Goal: Information Seeking & Learning: Find specific fact

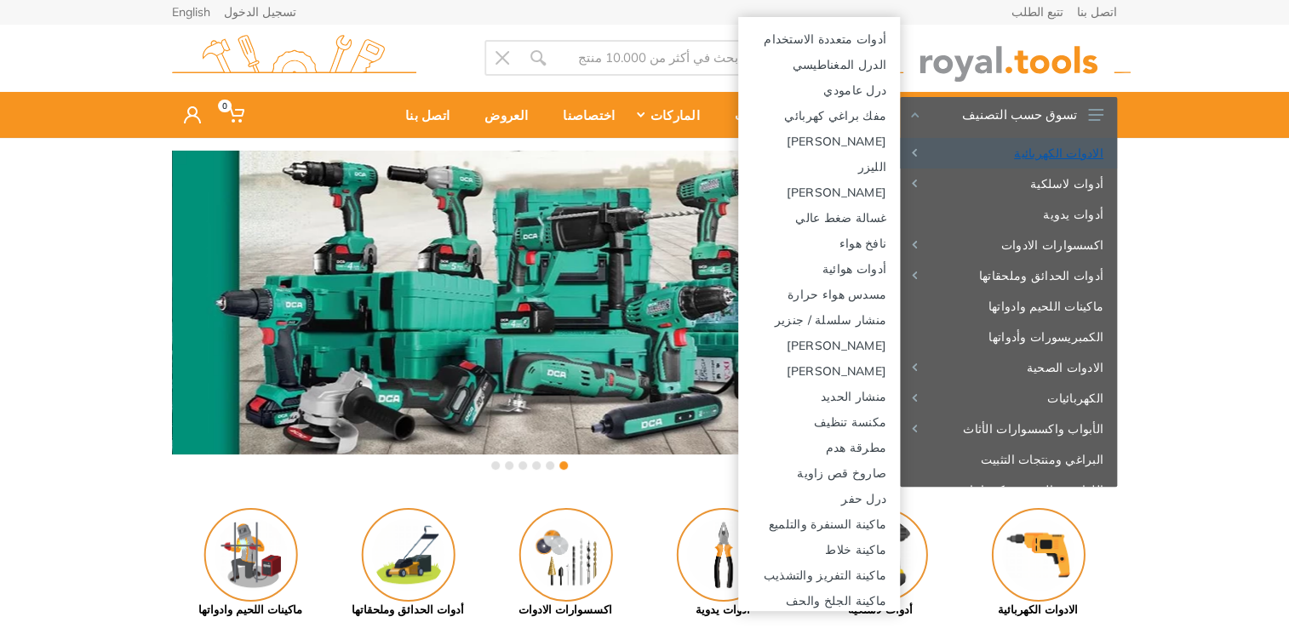
click at [1075, 152] on link "الادوات الكهربائية" at bounding box center [1008, 153] width 217 height 31
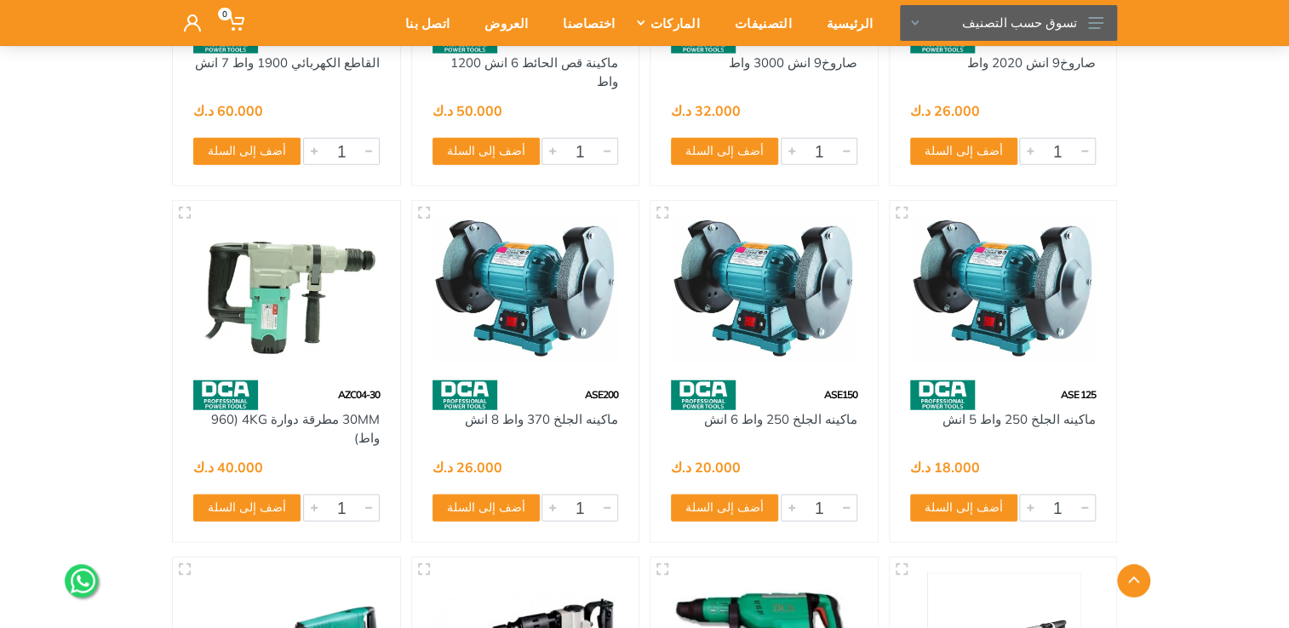
scroll to position [5450, 0]
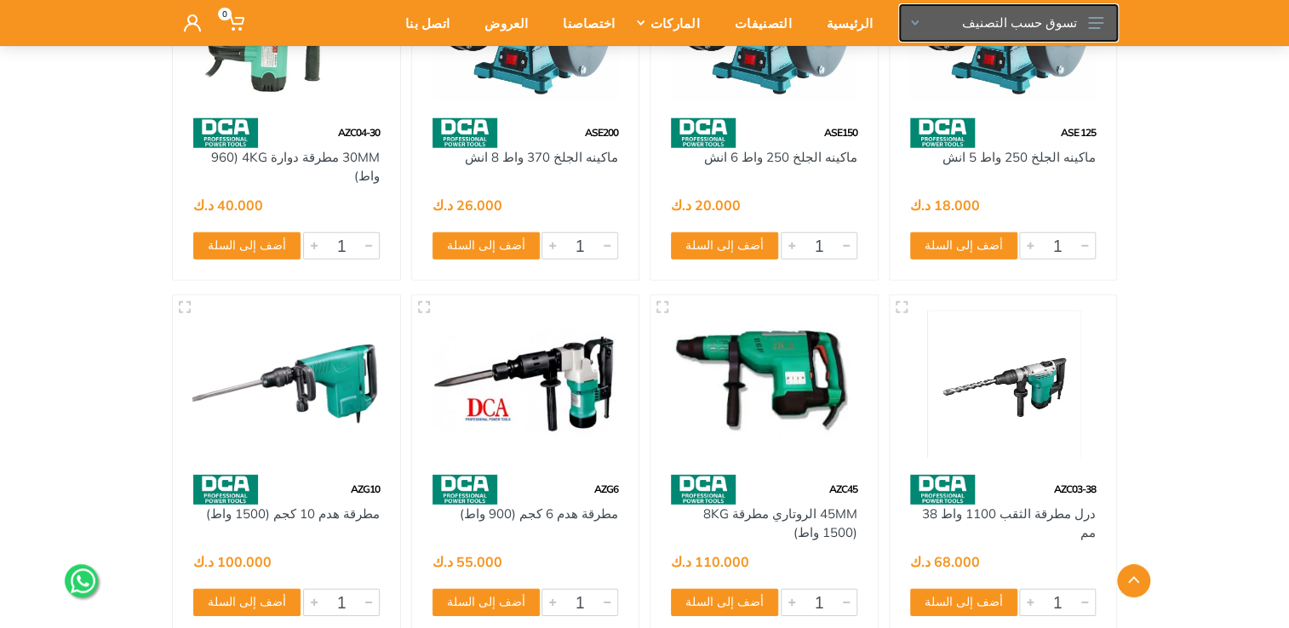
click at [1000, 19] on button "تسوق حسب التصنيف" at bounding box center [1008, 23] width 217 height 36
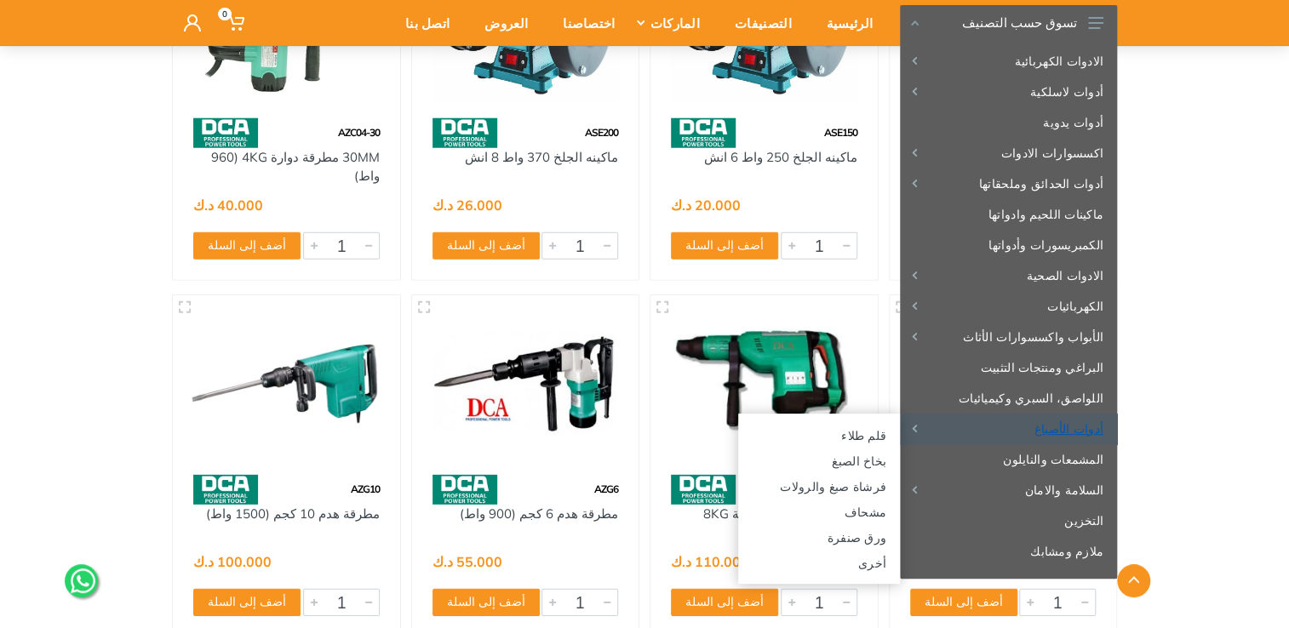
click at [1085, 431] on link "أدوات الأصباغ" at bounding box center [1008, 429] width 217 height 31
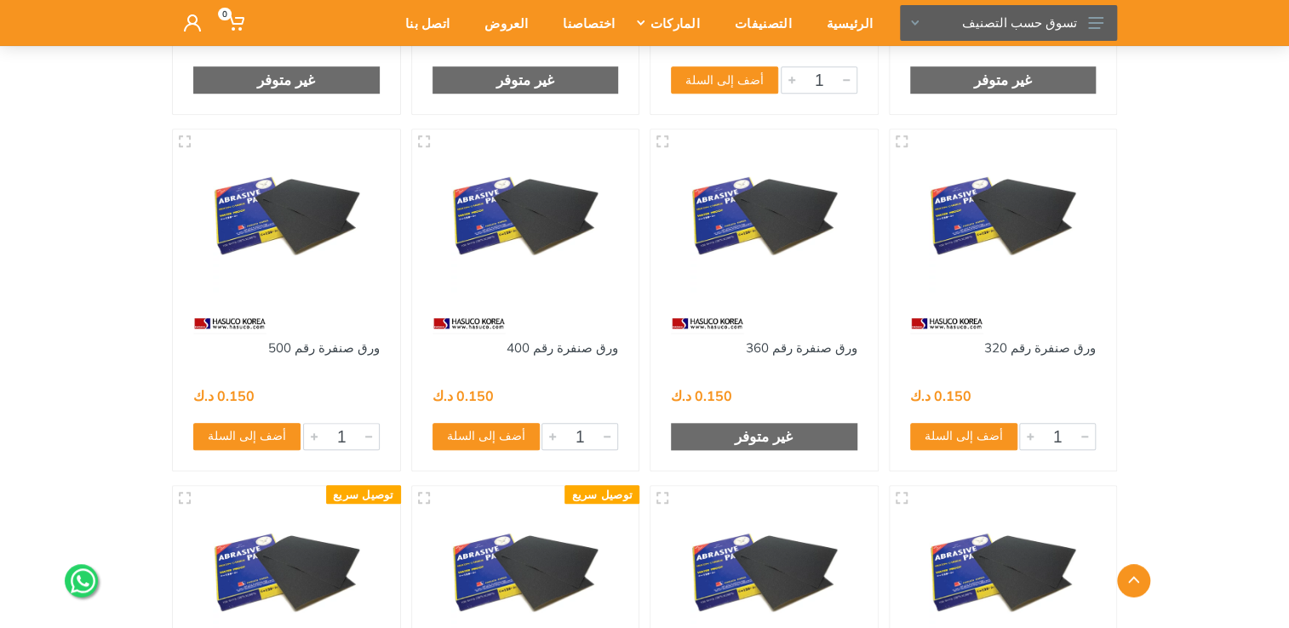
scroll to position [4173, 0]
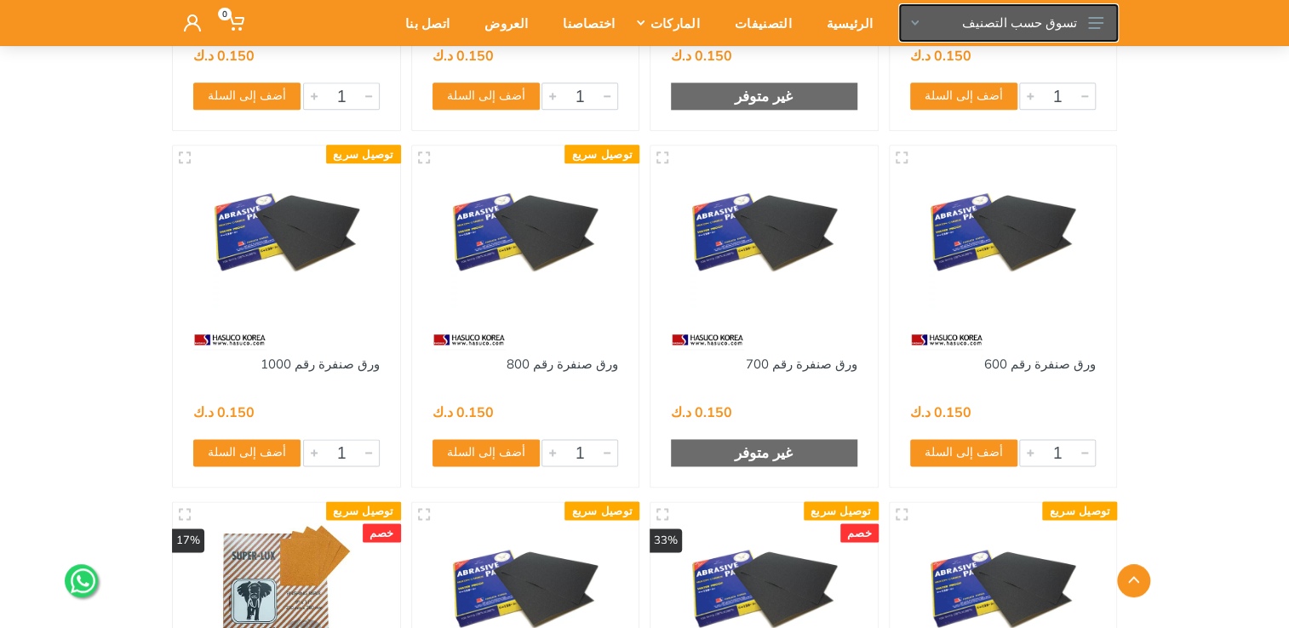
click at [1018, 26] on button "تسوق حسب التصنيف" at bounding box center [1008, 23] width 217 height 36
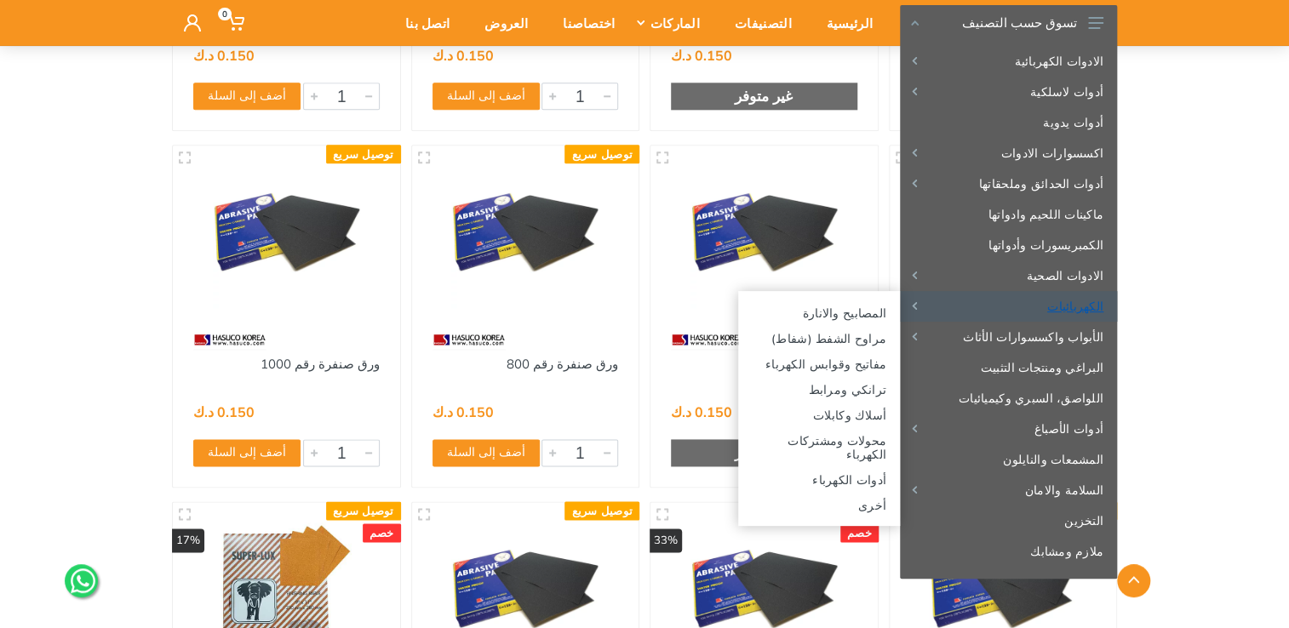
click at [1084, 308] on link "الكهربائيات" at bounding box center [1008, 306] width 217 height 31
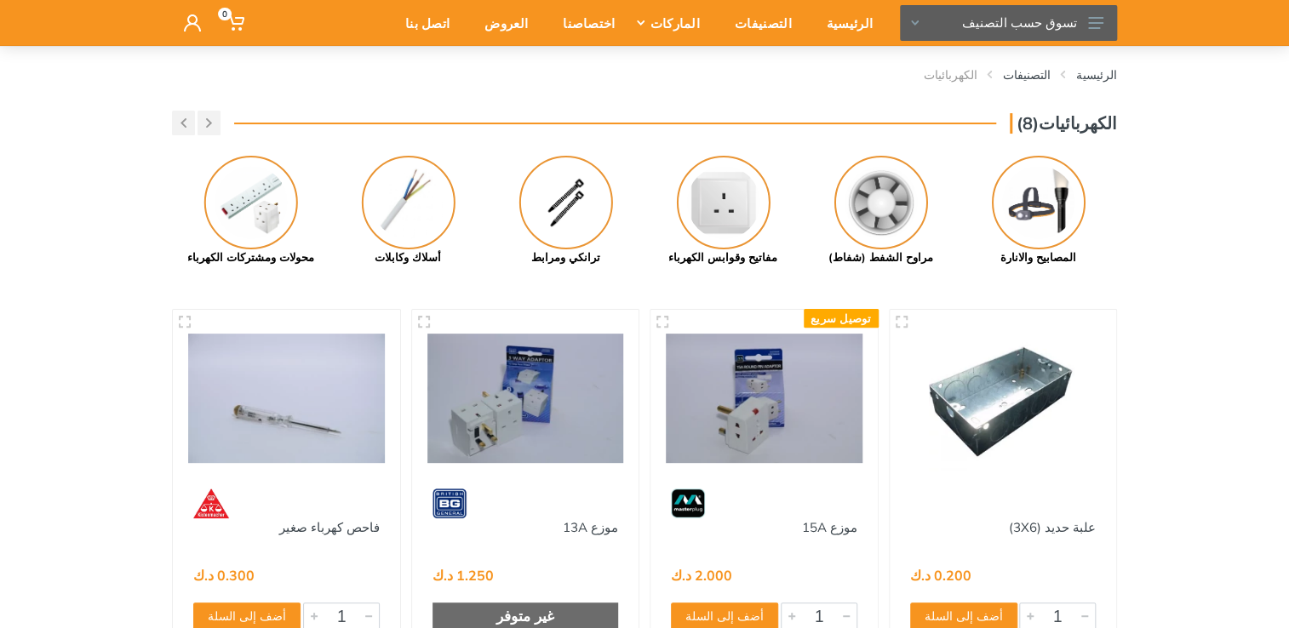
scroll to position [85, 0]
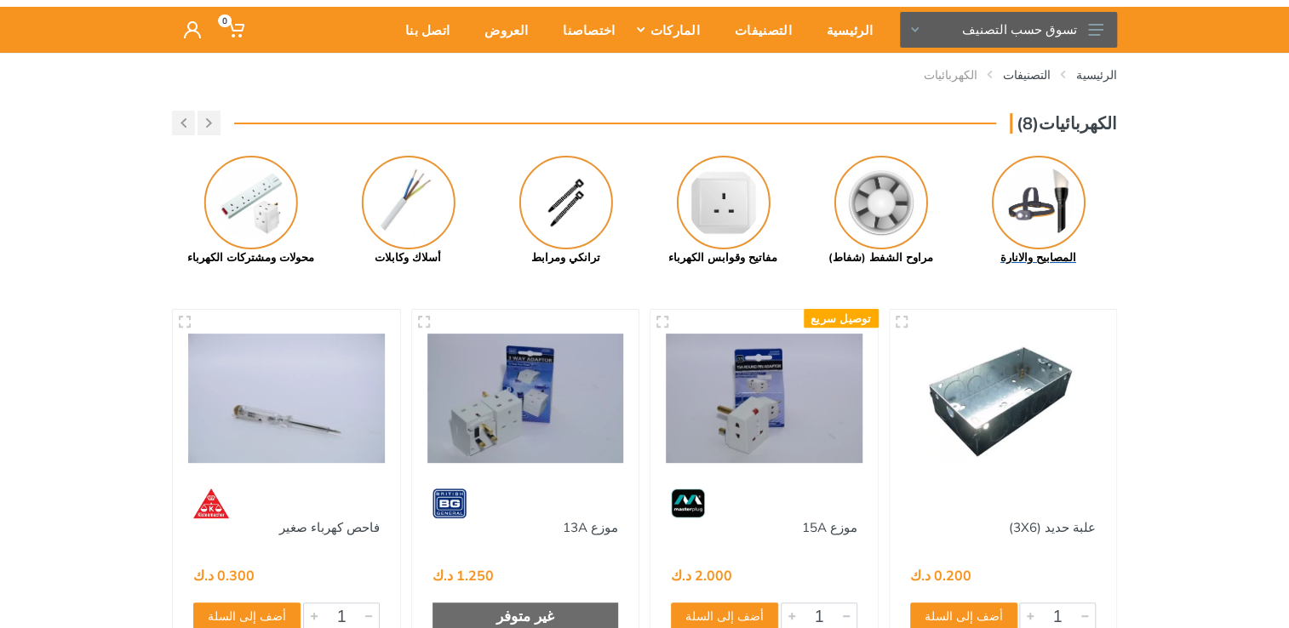
click at [1064, 224] on img at bounding box center [1039, 203] width 94 height 94
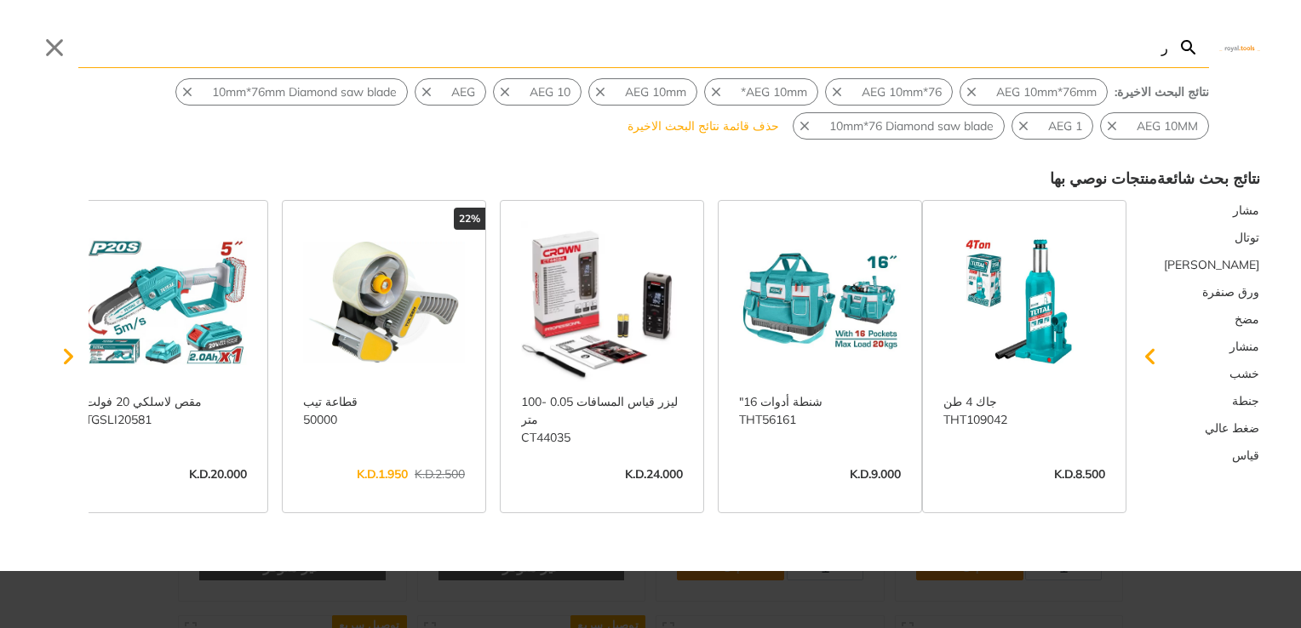
type input "ر"
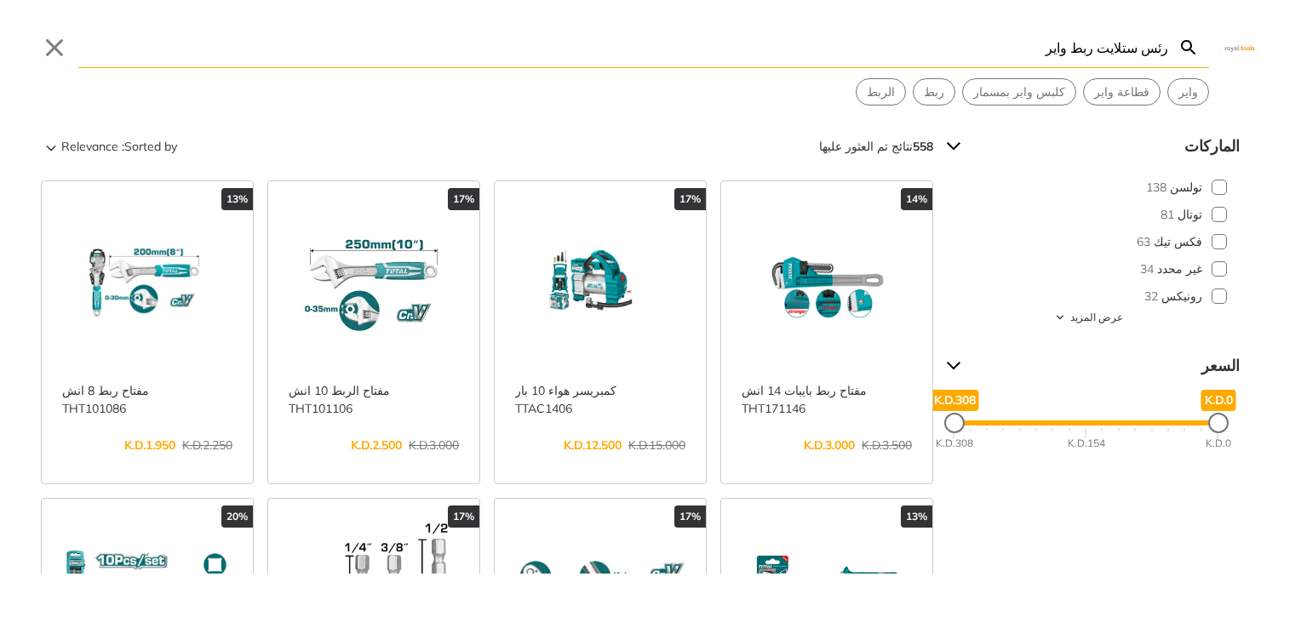
type input "رئس ستلايت ربط واير"
click at [1189, 51] on icon "Search" at bounding box center [1189, 47] width 20 height 20
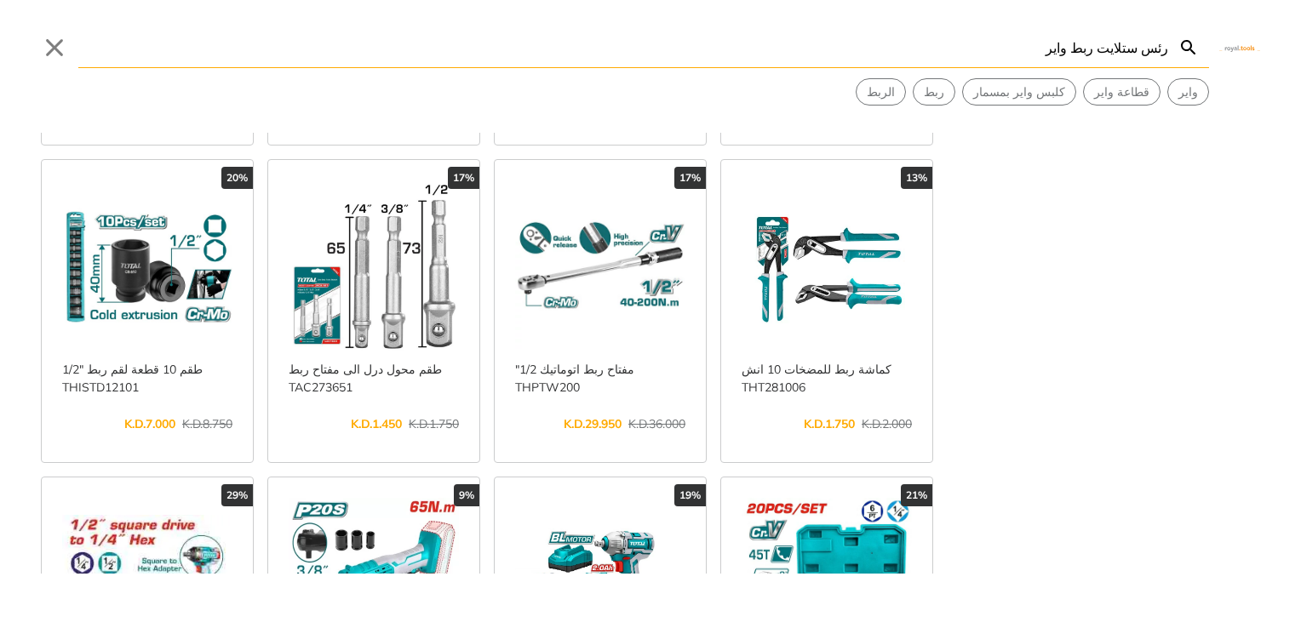
scroll to position [341, 0]
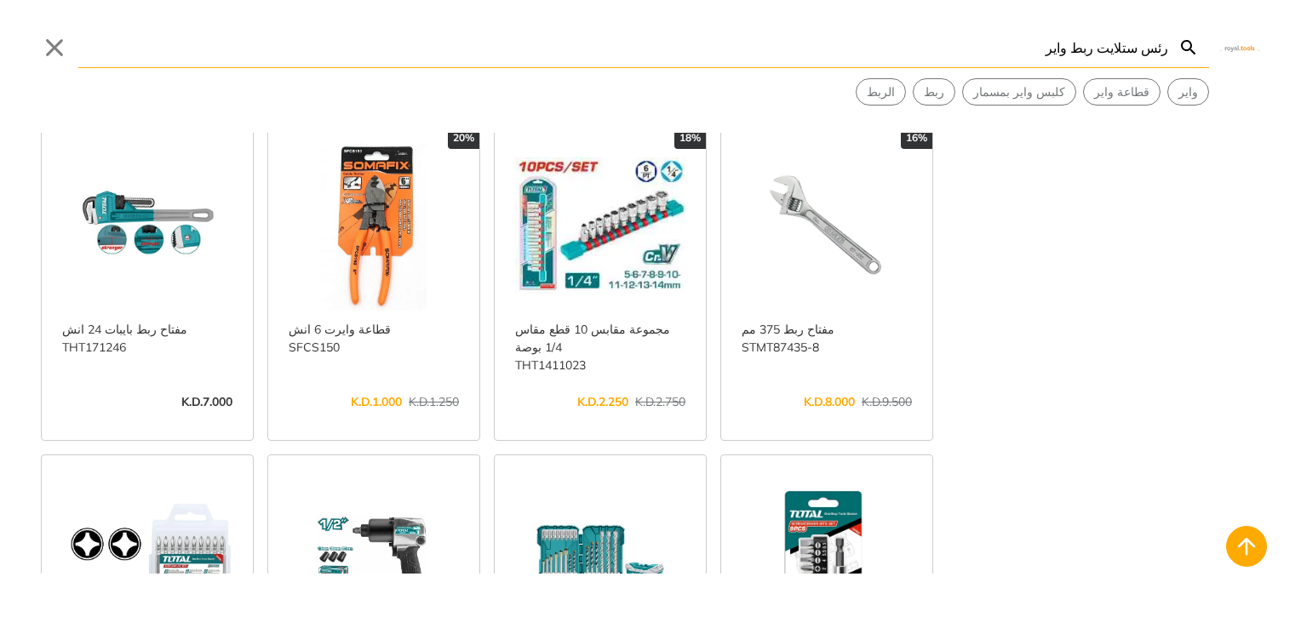
scroll to position [2640, 0]
